Goal: Task Accomplishment & Management: Manage account settings

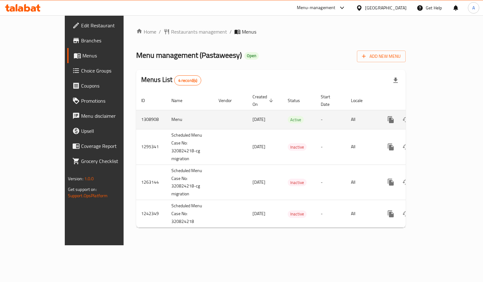
click at [443, 112] on link "enhanced table" at bounding box center [435, 119] width 15 height 15
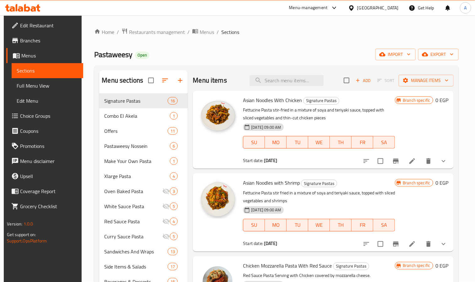
click at [291, 73] on div "Menu items Add Sort Manage items" at bounding box center [323, 80] width 261 height 20
click at [298, 77] on input "search" at bounding box center [287, 80] width 74 height 11
click at [307, 80] on input "search" at bounding box center [287, 80] width 74 height 11
paste input "Magnificent Two"
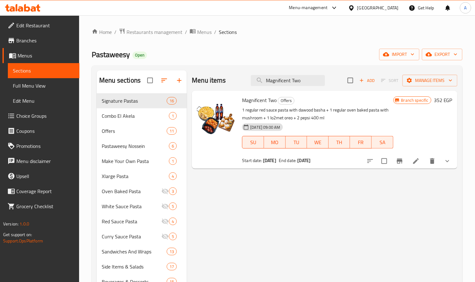
type input "Magnificent Two"
click at [401, 158] on icon "Branch-specific-item" at bounding box center [400, 161] width 8 height 8
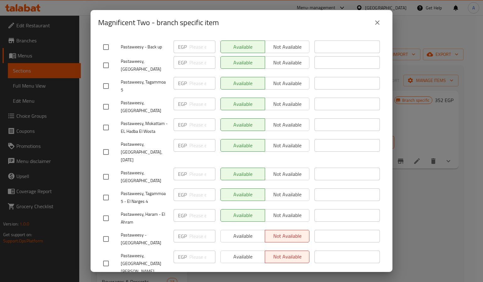
scroll to position [47, 0]
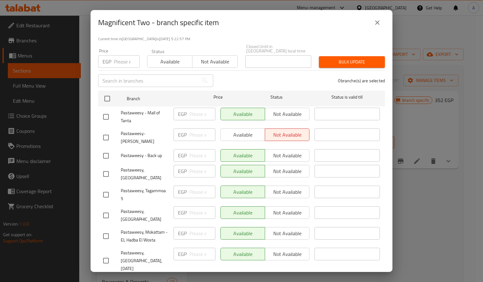
click at [138, 166] on span "Pastaweesy, [GEOGRAPHIC_DATA]" at bounding box center [145, 174] width 48 height 16
copy span "Pastaweesy, [GEOGRAPHIC_DATA]"
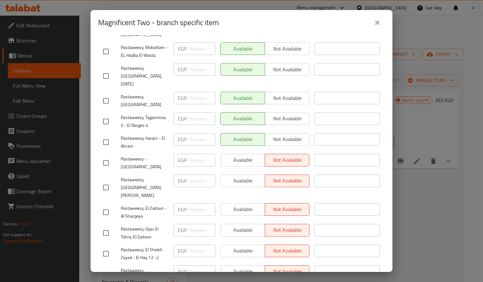
scroll to position [138, 0]
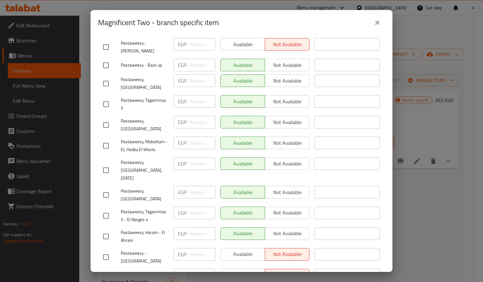
click at [156, 166] on span "Pastaweesy, [GEOGRAPHIC_DATA], [DATE]" at bounding box center [145, 171] width 48 height 24
click at [147, 187] on span "Pastaweesy, [GEOGRAPHIC_DATA]" at bounding box center [145, 195] width 48 height 16
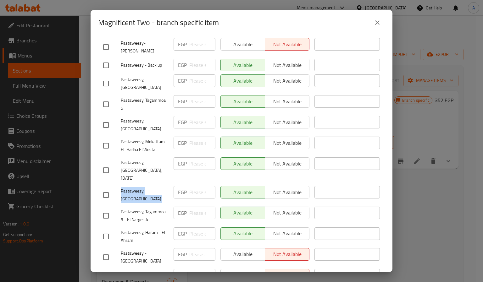
click at [147, 187] on span "Pastaweesy, [GEOGRAPHIC_DATA]" at bounding box center [145, 195] width 48 height 16
copy span "Pastaweesy, [GEOGRAPHIC_DATA]"
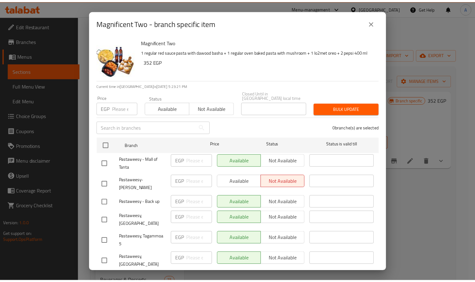
scroll to position [0, 0]
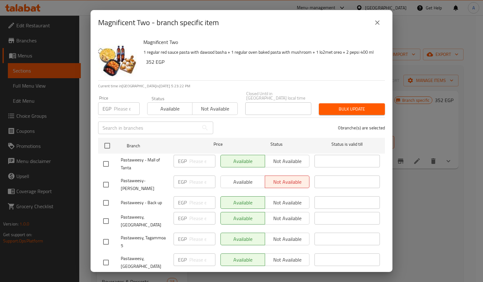
click at [212, 52] on p "1 regular red sauce pasta with dawood basha + 1 regular oven baked pasta with m…" at bounding box center [261, 52] width 236 height 8
click at [376, 26] on button "close" at bounding box center [377, 22] width 15 height 15
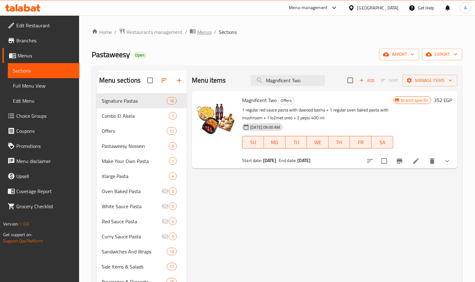
click at [195, 30] on icon "breadcrumb" at bounding box center [193, 31] width 6 height 6
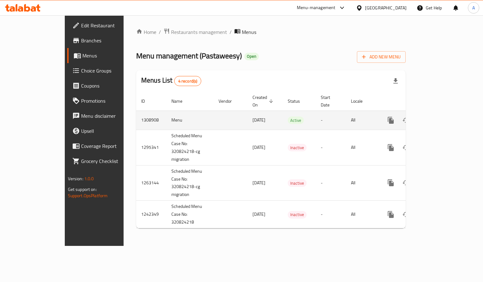
click at [252, 117] on span "[DATE]" at bounding box center [258, 120] width 13 height 8
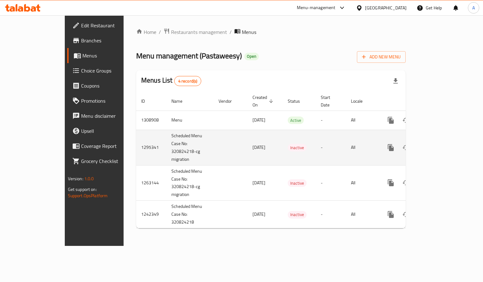
click at [285, 130] on td "Inactive" at bounding box center [298, 148] width 33 height 36
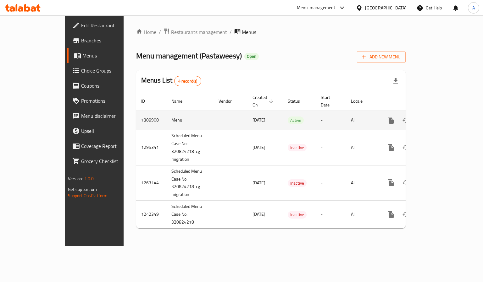
drag, startPoint x: 229, startPoint y: 111, endPoint x: 201, endPoint y: 112, distance: 28.7
click at [201, 112] on tr "1308908 Menu [DATE] Active - All" at bounding box center [292, 120] width 312 height 19
click at [213, 118] on td "enhanced table" at bounding box center [230, 120] width 34 height 19
click at [443, 118] on link "enhanced table" at bounding box center [435, 120] width 15 height 15
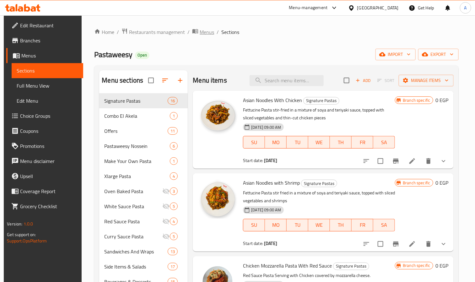
click at [202, 28] on span "Menus" at bounding box center [207, 32] width 14 height 8
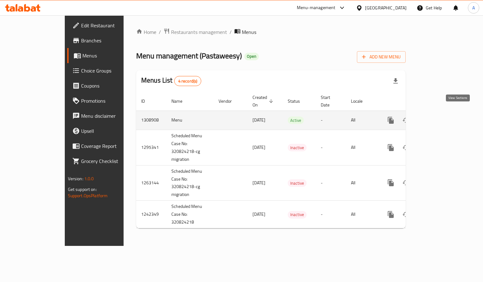
click at [440, 117] on icon "enhanced table" at bounding box center [436, 121] width 8 height 8
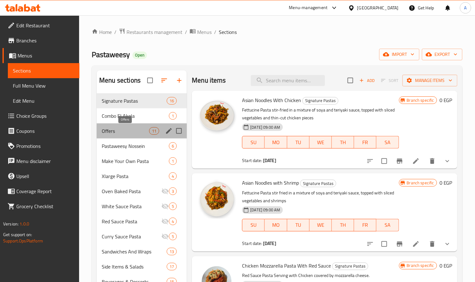
click at [129, 131] on span "Offers" at bounding box center [125, 131] width 47 height 8
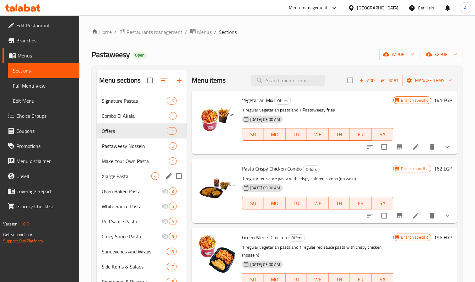
click at [123, 170] on div "Xlarge Pasta 4" at bounding box center [142, 176] width 90 height 15
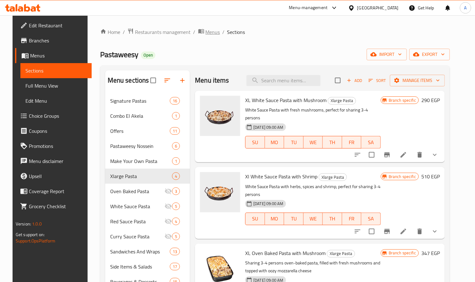
click at [206, 31] on span "Menus" at bounding box center [213, 32] width 14 height 8
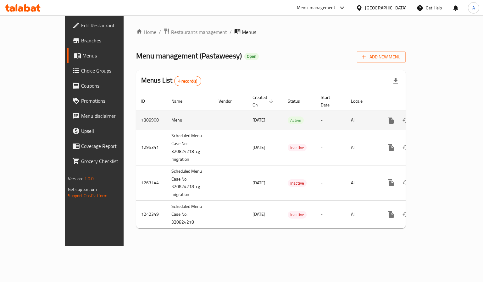
click at [136, 116] on td "1308908" at bounding box center [151, 120] width 30 height 19
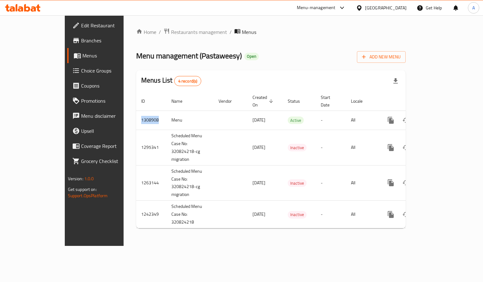
copy td "1308908"
click at [403, 10] on div "[GEOGRAPHIC_DATA]" at bounding box center [385, 7] width 41 height 7
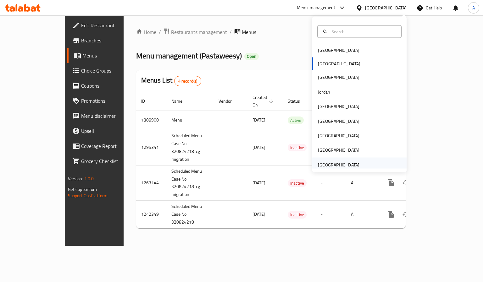
click at [336, 167] on div "[GEOGRAPHIC_DATA]" at bounding box center [338, 164] width 41 height 7
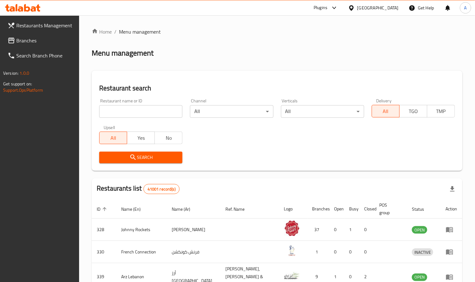
click at [29, 41] on div "Restaurants Management Branches Search Branch Phone Version: 1.0.0 Get support …" at bounding box center [237, 227] width 475 height 425
click at [28, 41] on span "Branches" at bounding box center [45, 41] width 58 height 8
